Goal: Task Accomplishment & Management: Manage account settings

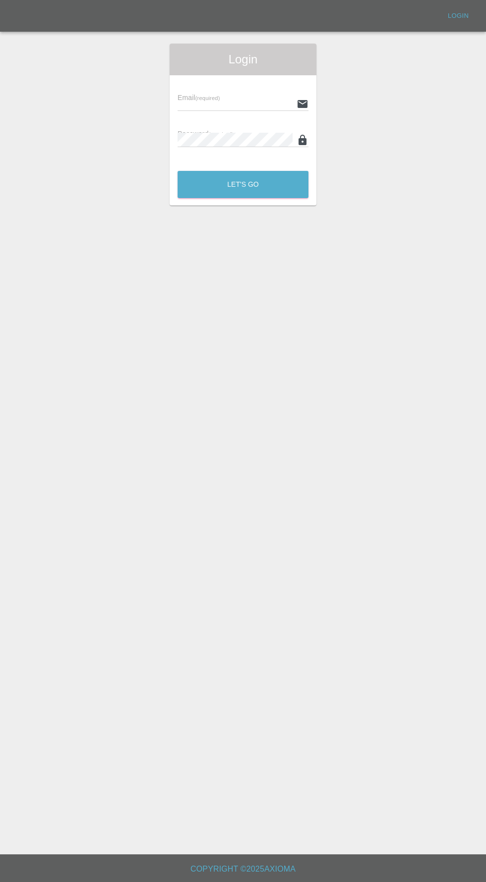
click at [186, 105] on input "text" at bounding box center [234, 104] width 115 height 14
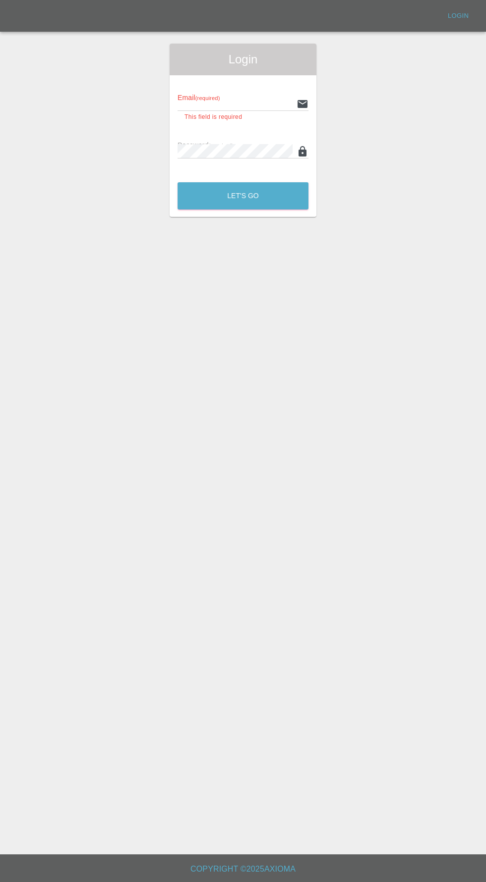
type input "[EMAIL_ADDRESS][DOMAIN_NAME]"
click at [177, 182] on button "Let's Go" at bounding box center [242, 195] width 131 height 27
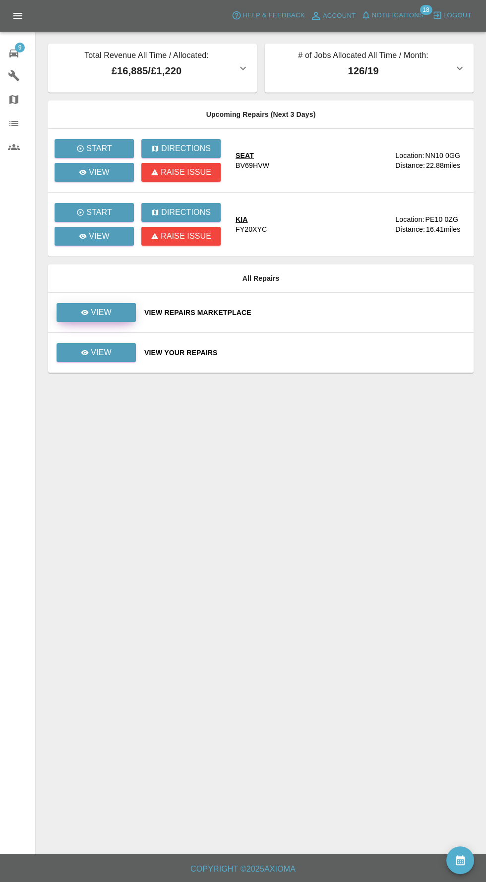
click at [83, 311] on icon at bounding box center [84, 312] width 7 height 5
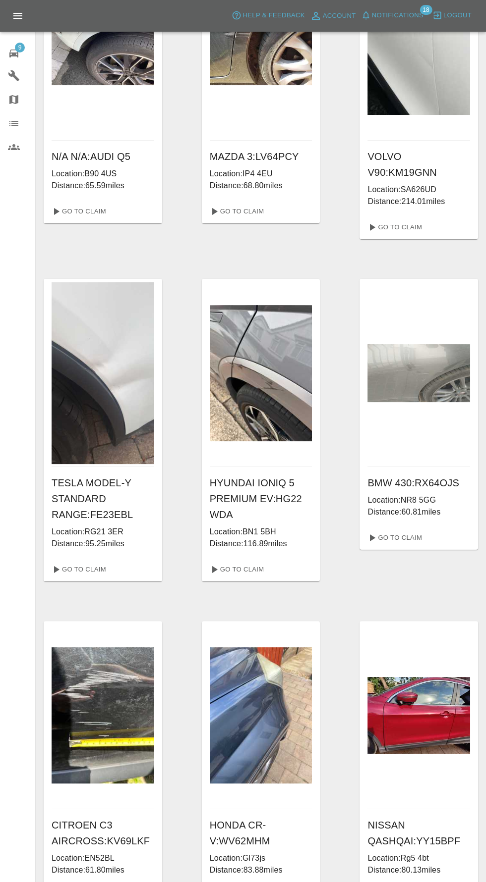
scroll to position [156, 0]
